Goal: Book appointment/travel/reservation

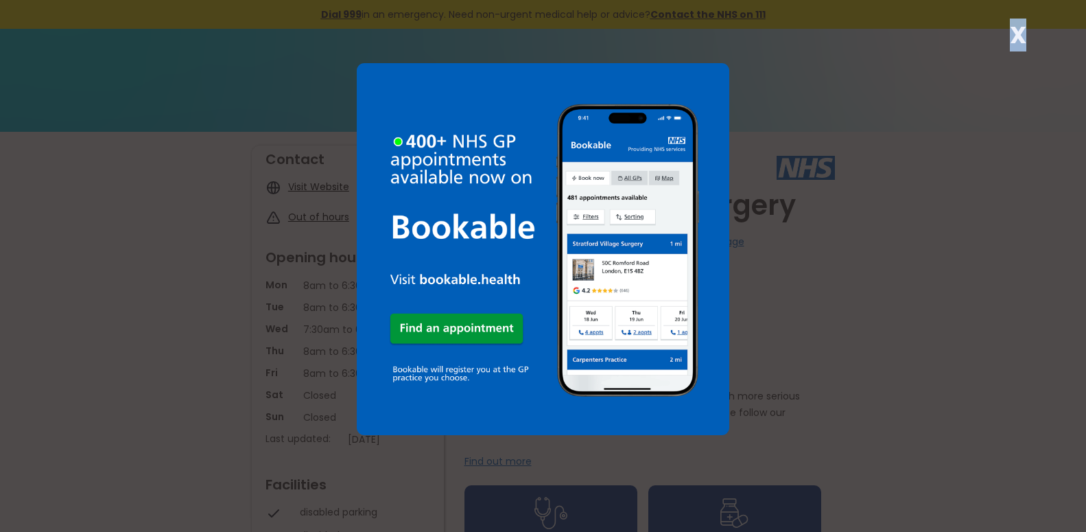
click at [1017, 27] on strong "X" at bounding box center [1018, 35] width 16 height 33
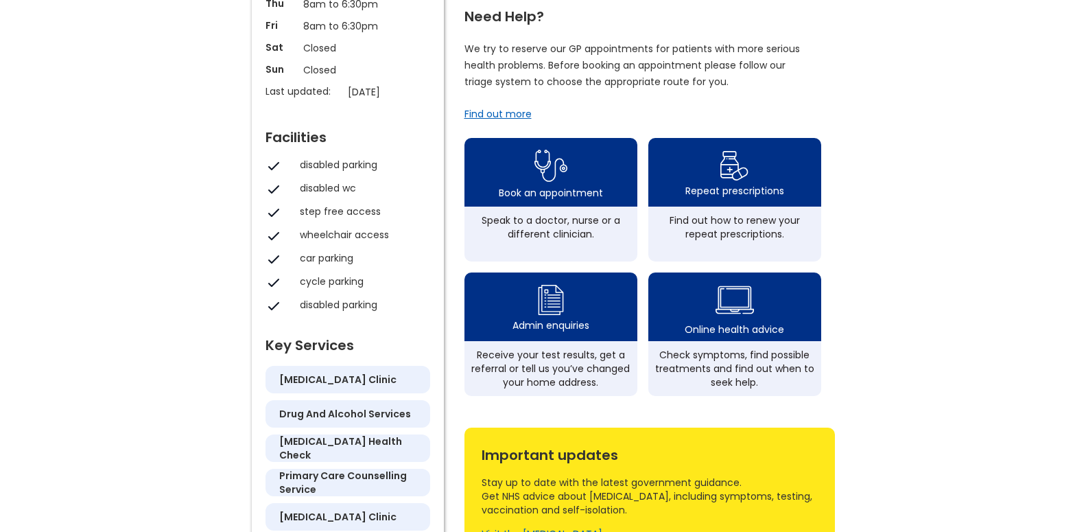
scroll to position [280, 0]
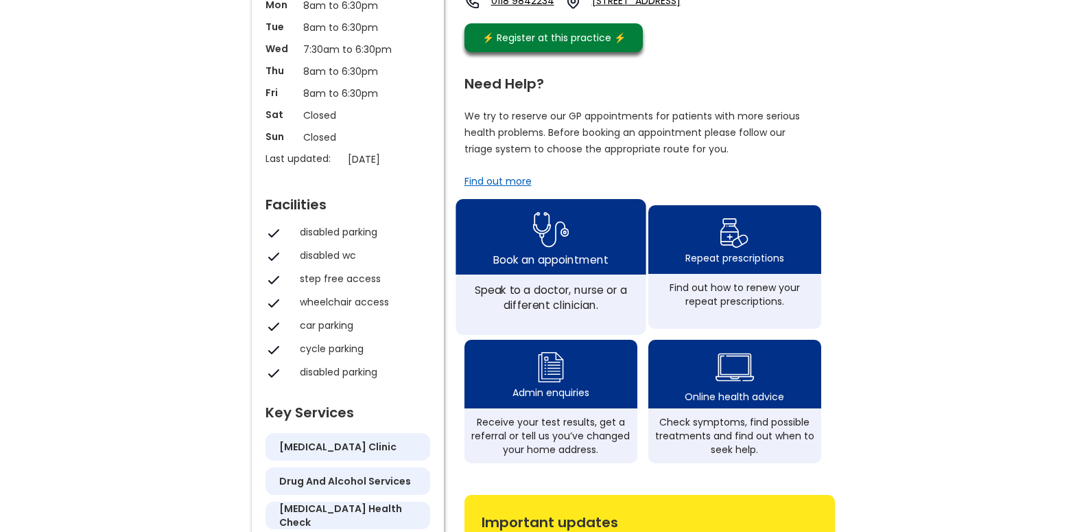
click at [552, 247] on img at bounding box center [551, 229] width 36 height 45
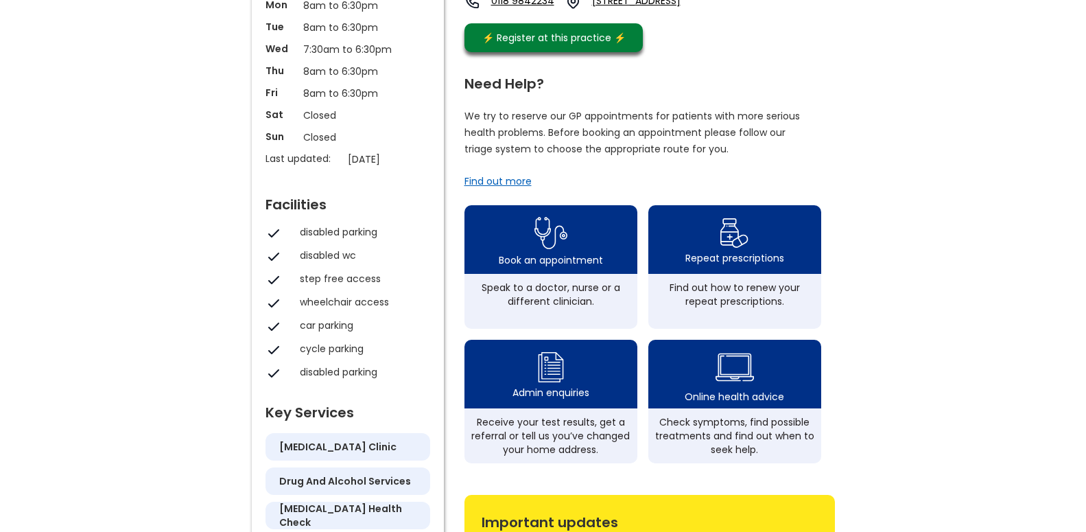
scroll to position [350, 0]
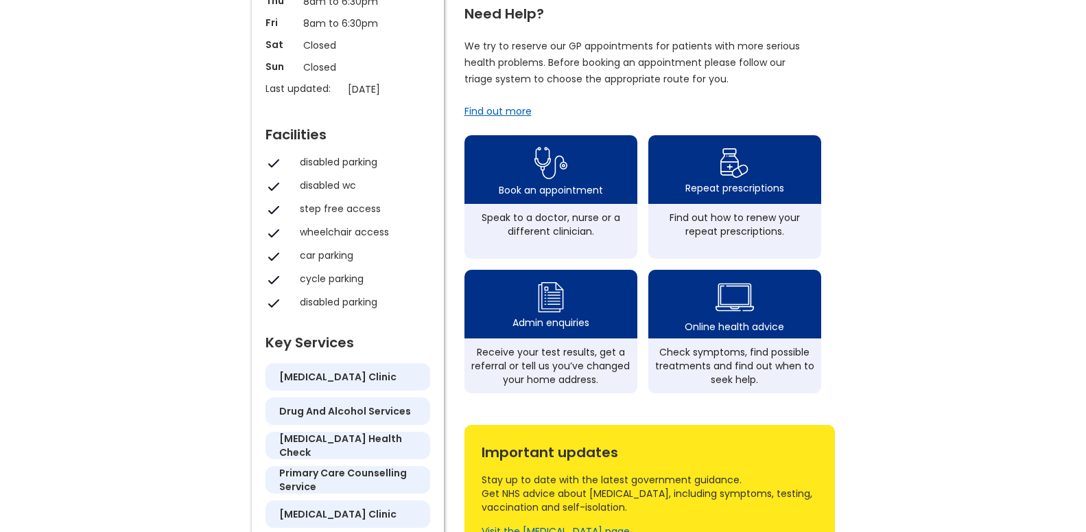
click at [329, 378] on h5 "[MEDICAL_DATA] clinic" at bounding box center [337, 377] width 117 height 14
click at [327, 380] on h5 "[MEDICAL_DATA] clinic" at bounding box center [337, 377] width 117 height 14
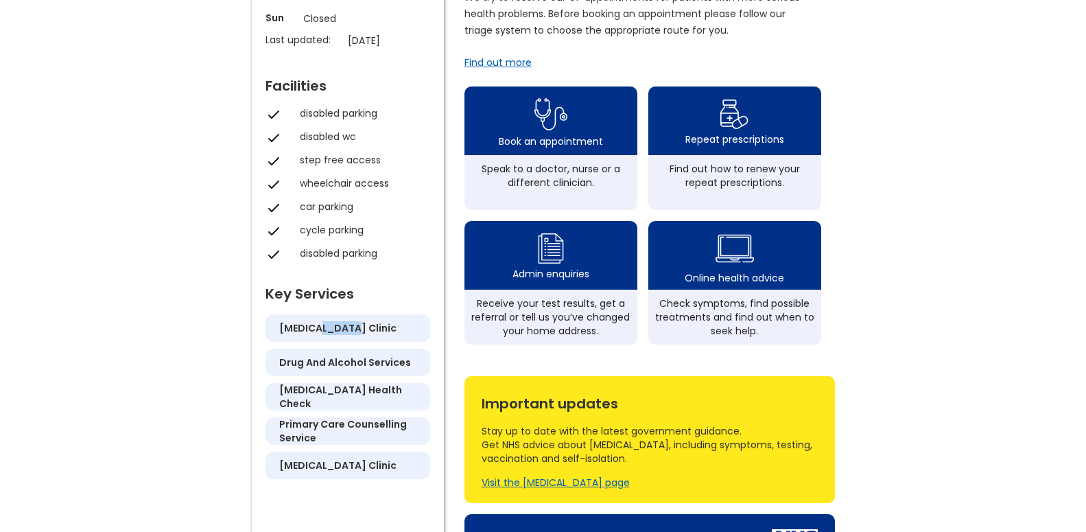
scroll to position [420, 0]
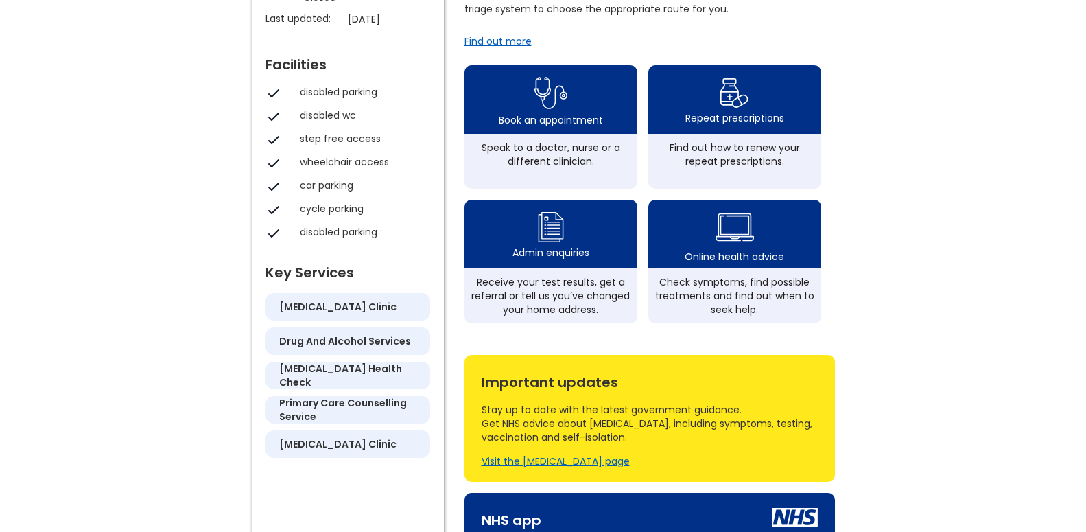
click at [868, 347] on div "Welcome to The Boat House Surgery Do you work at this practice? Click here to c…" at bounding box center [543, 245] width 1086 height 1067
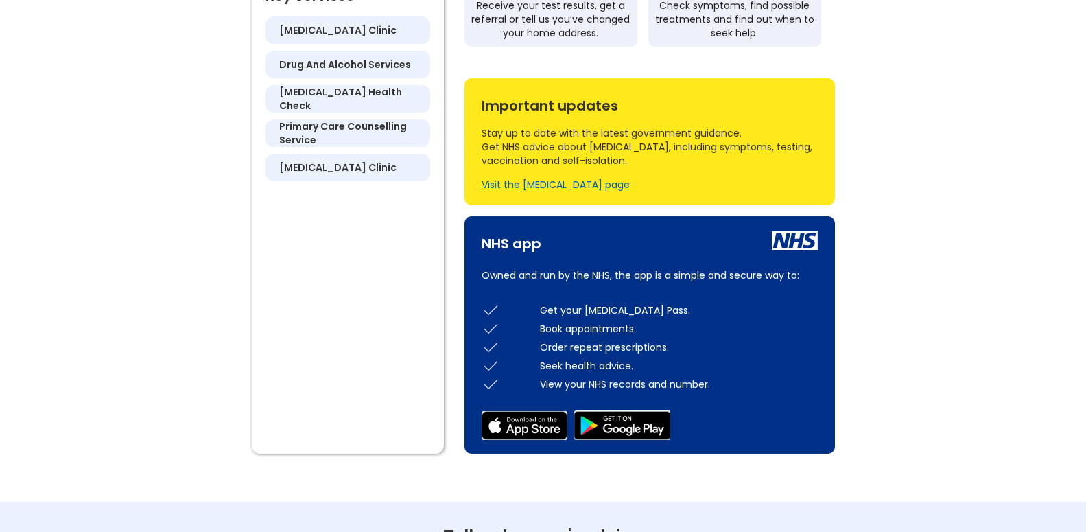
scroll to position [700, 0]
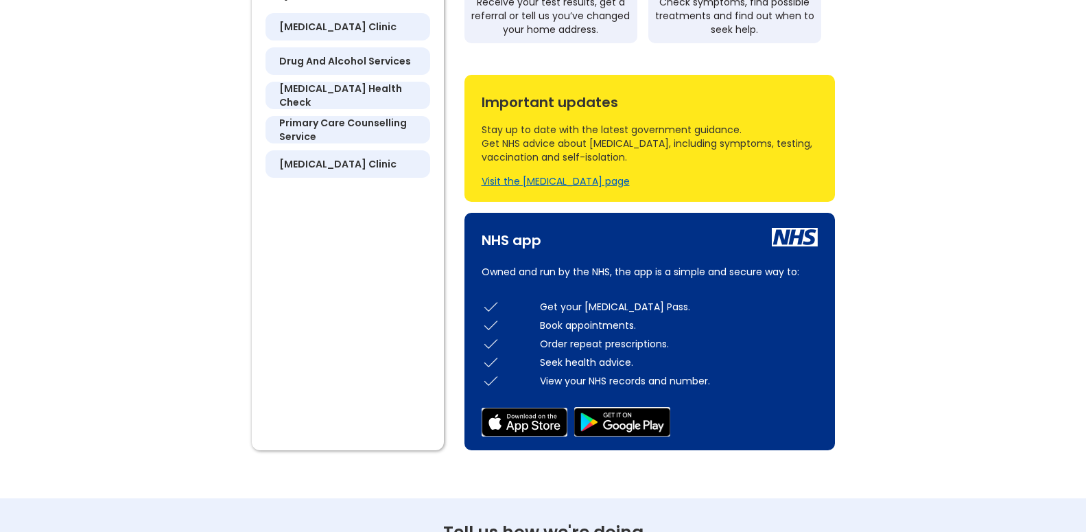
click at [489, 332] on img at bounding box center [491, 325] width 19 height 19
click at [548, 331] on div "Book appointments." at bounding box center [679, 325] width 278 height 14
click at [547, 332] on div "Book appointments." at bounding box center [679, 325] width 278 height 14
click at [546, 332] on div "Book appointments." at bounding box center [679, 325] width 278 height 14
drag, startPoint x: 690, startPoint y: 395, endPoint x: 773, endPoint y: 384, distance: 84.4
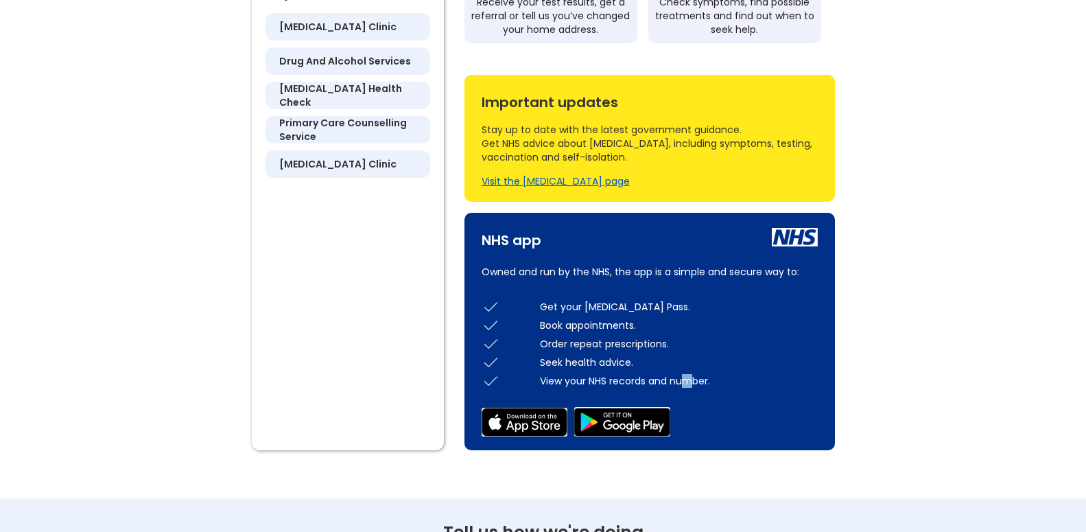
click at [707, 388] on div "View your NHS records and number." at bounding box center [679, 381] width 278 height 14
drag, startPoint x: 780, startPoint y: 384, endPoint x: 766, endPoint y: 380, distance: 14.5
click at [769, 384] on div "View your NHS records and number." at bounding box center [650, 380] width 350 height 19
click at [746, 358] on div "Get your [MEDICAL_DATA] Pass. Book appointments. Order repeat prescriptions. Se…" at bounding box center [650, 343] width 336 height 93
drag, startPoint x: 722, startPoint y: 339, endPoint x: 715, endPoint y: 340, distance: 6.9
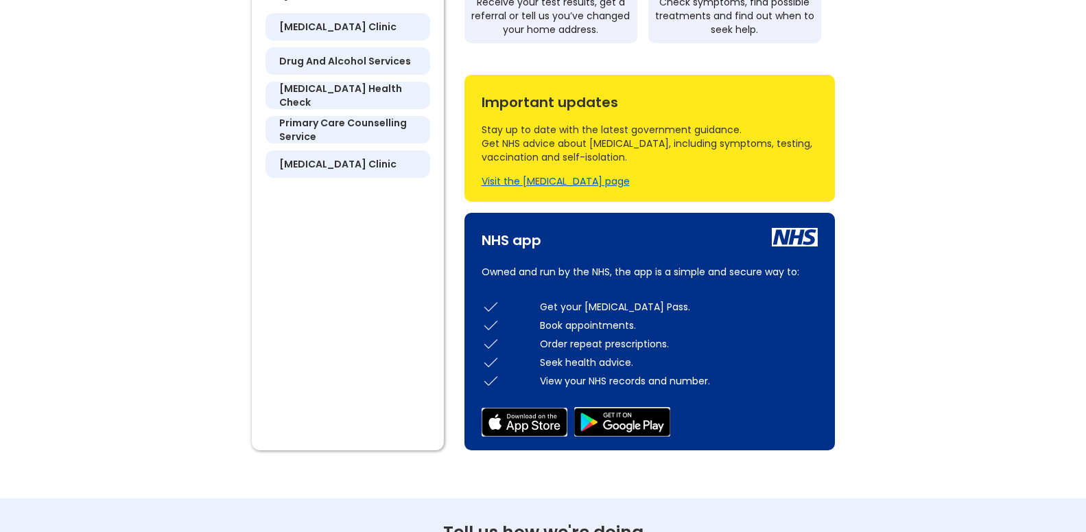
click at [721, 332] on div "Book appointments." at bounding box center [679, 325] width 278 height 14
drag, startPoint x: 719, startPoint y: 347, endPoint x: 708, endPoint y: 336, distance: 14.6
click at [717, 346] on div "Get your [MEDICAL_DATA] Pass. Book appointments. Order repeat prescriptions. Se…" at bounding box center [650, 343] width 336 height 93
click at [763, 351] on div "Order repeat prescriptions." at bounding box center [679, 344] width 278 height 14
click at [777, 366] on div "Get your [MEDICAL_DATA] Pass. Book appointments. Order repeat prescriptions. Se…" at bounding box center [650, 343] width 336 height 93
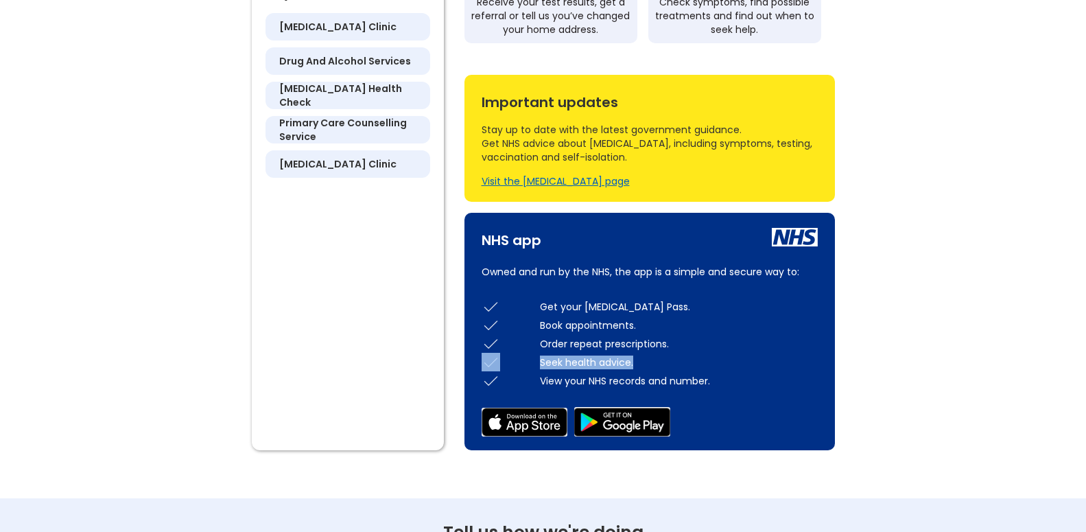
click at [778, 364] on div "Seek health advice." at bounding box center [650, 362] width 350 height 19
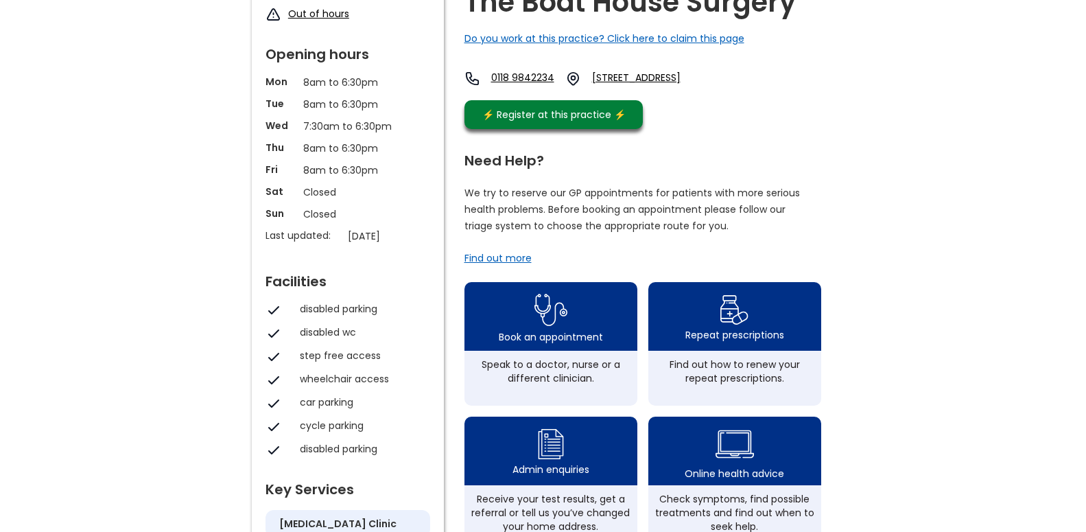
scroll to position [210, 0]
